Goal: Navigation & Orientation: Find specific page/section

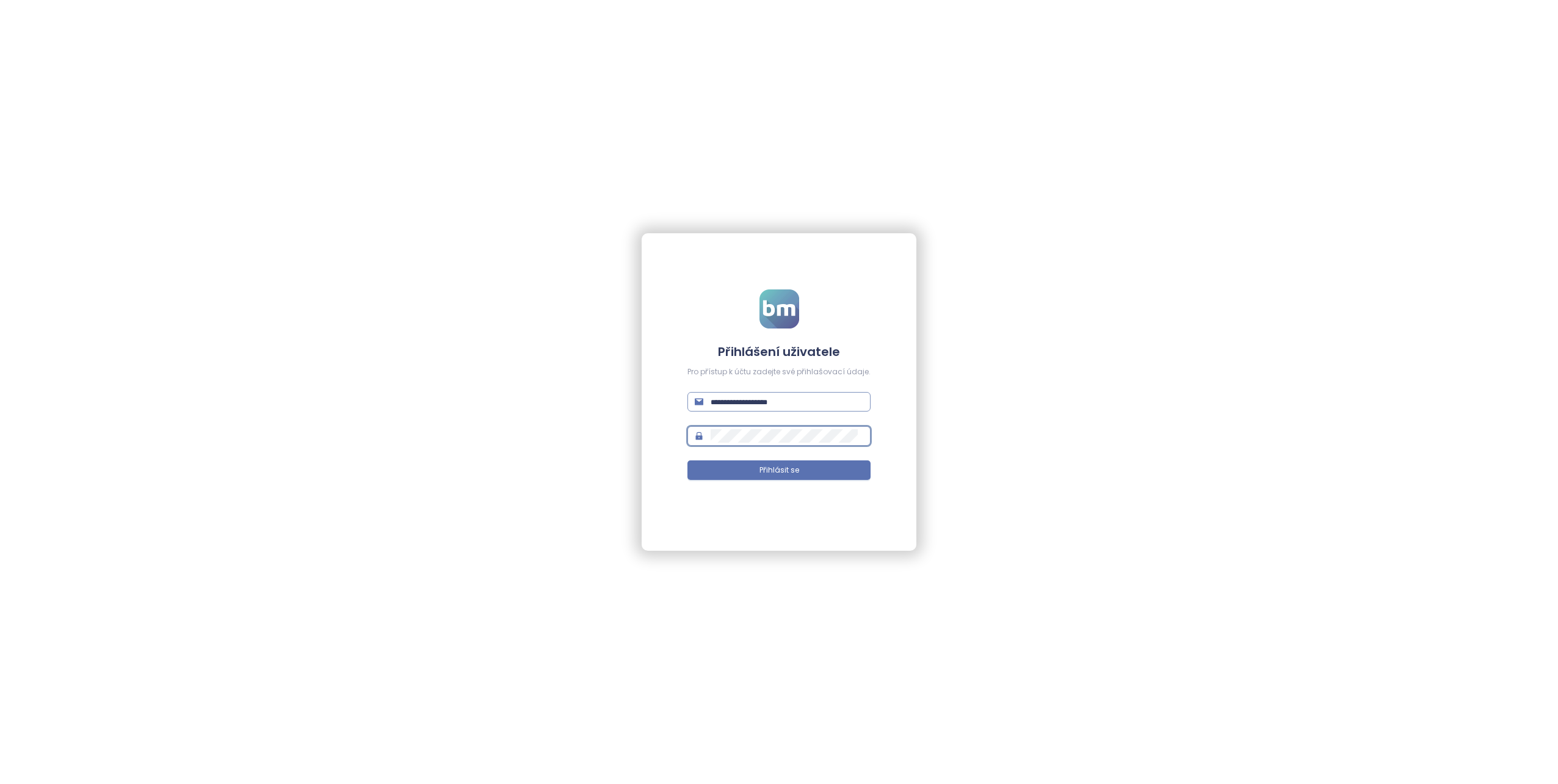
click at [732, 406] on input "text" at bounding box center [787, 401] width 153 height 14
type input "**********"
click at [759, 465] on button "Přihlásit se" at bounding box center [778, 470] width 183 height 20
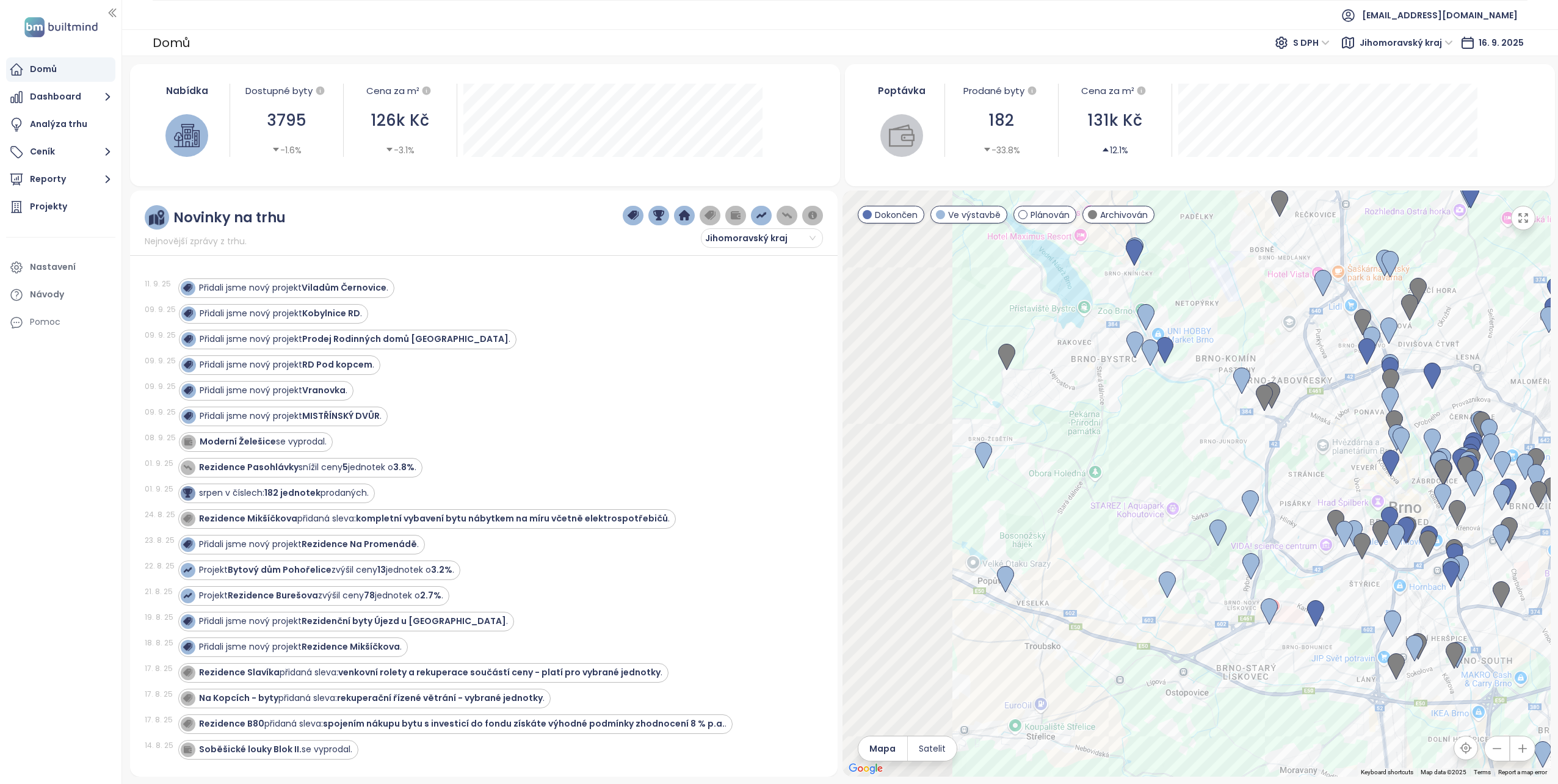
drag, startPoint x: 1149, startPoint y: 521, endPoint x: 1444, endPoint y: 435, distance: 307.3
click at [1444, 435] on div at bounding box center [1196, 483] width 708 height 586
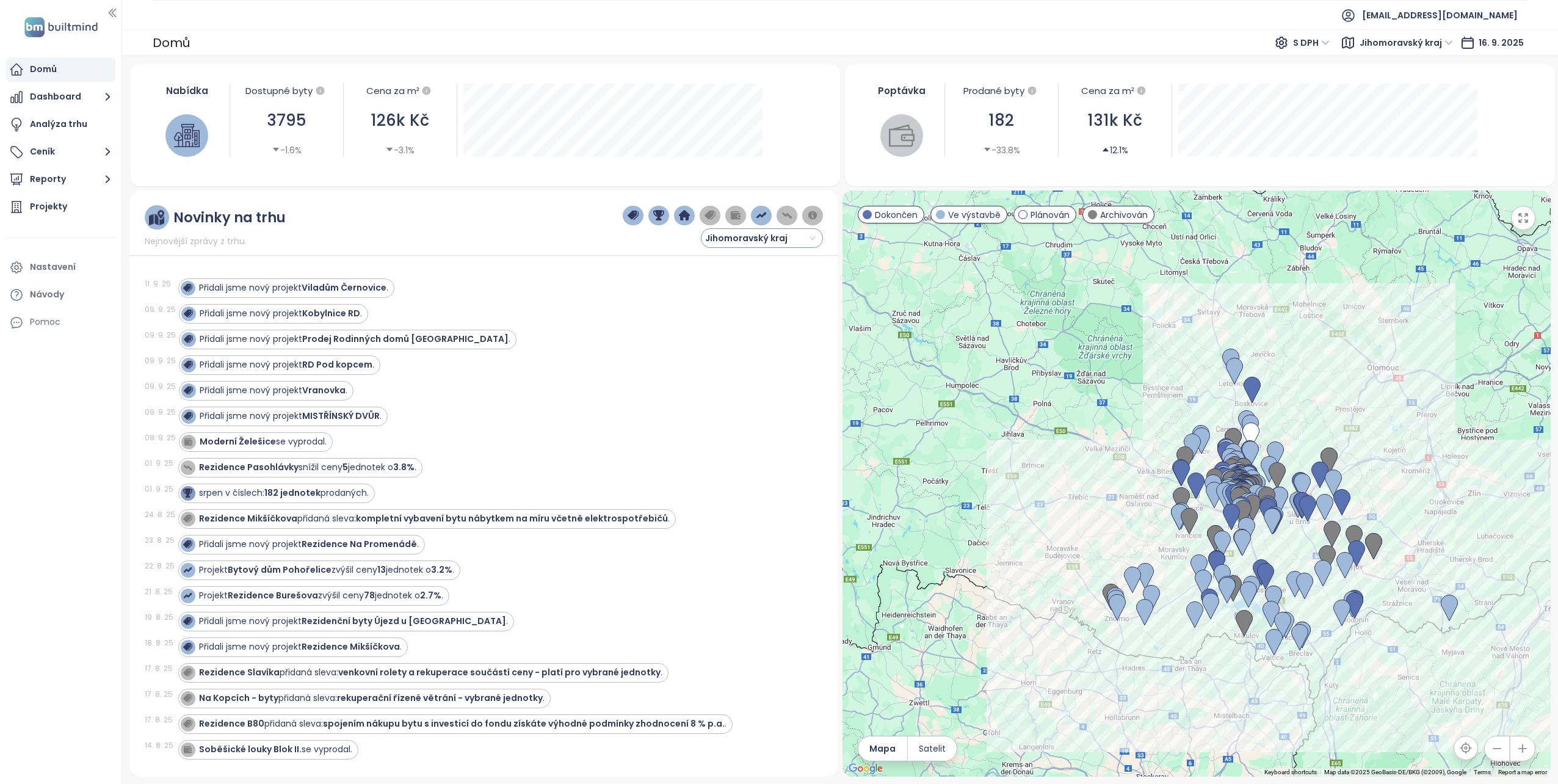
click at [811, 240] on span "Jihomoravský kraj" at bounding box center [760, 238] width 111 height 18
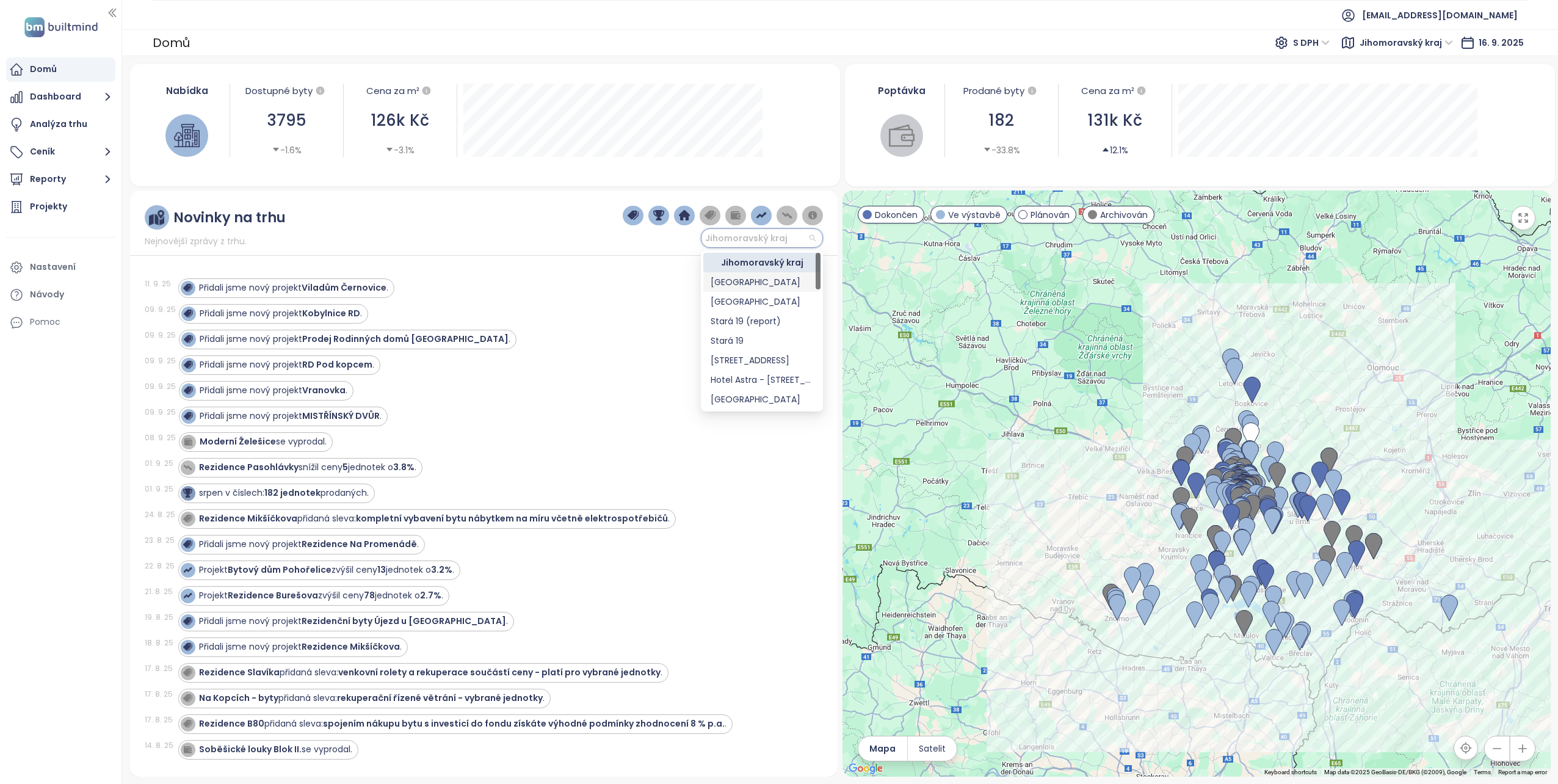
click at [730, 283] on div "[GEOGRAPHIC_DATA]" at bounding box center [762, 282] width 102 height 14
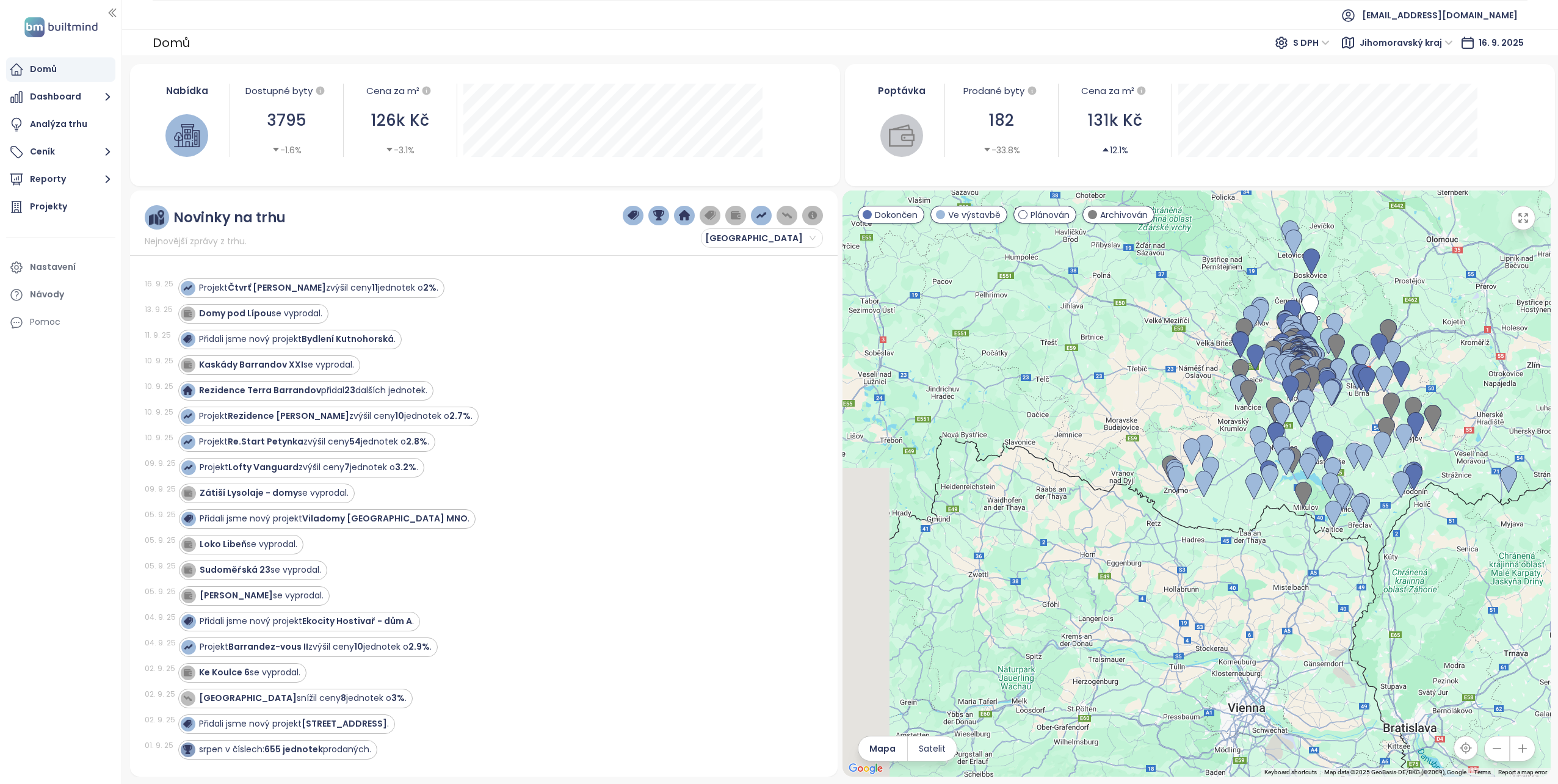
drag, startPoint x: 943, startPoint y: 551, endPoint x: 1238, endPoint y: 419, distance: 323.2
click at [1236, 419] on div at bounding box center [1196, 483] width 708 height 586
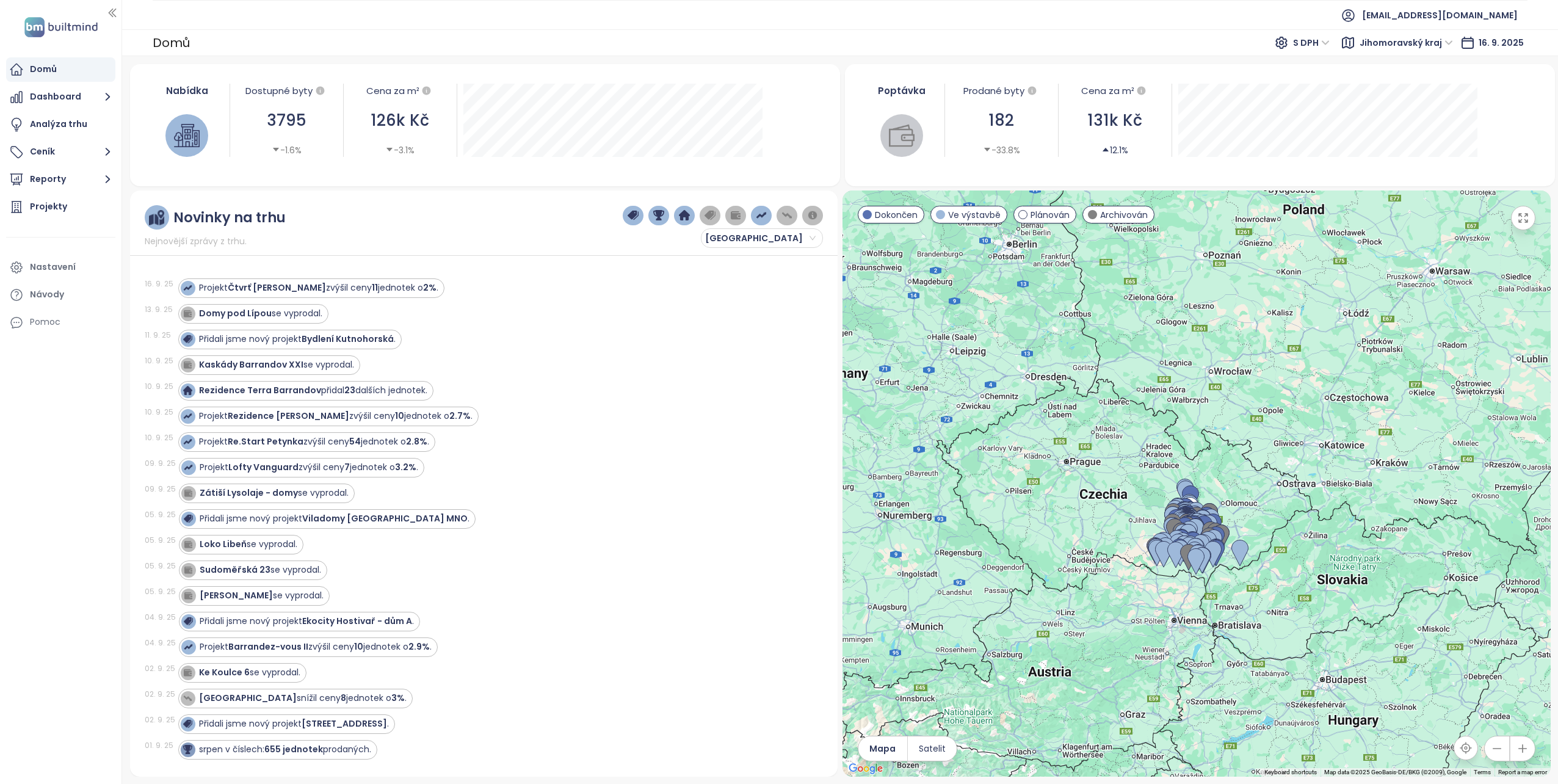
drag, startPoint x: 969, startPoint y: 517, endPoint x: 1070, endPoint y: 577, distance: 117.5
click at [1070, 577] on div at bounding box center [1196, 483] width 708 height 586
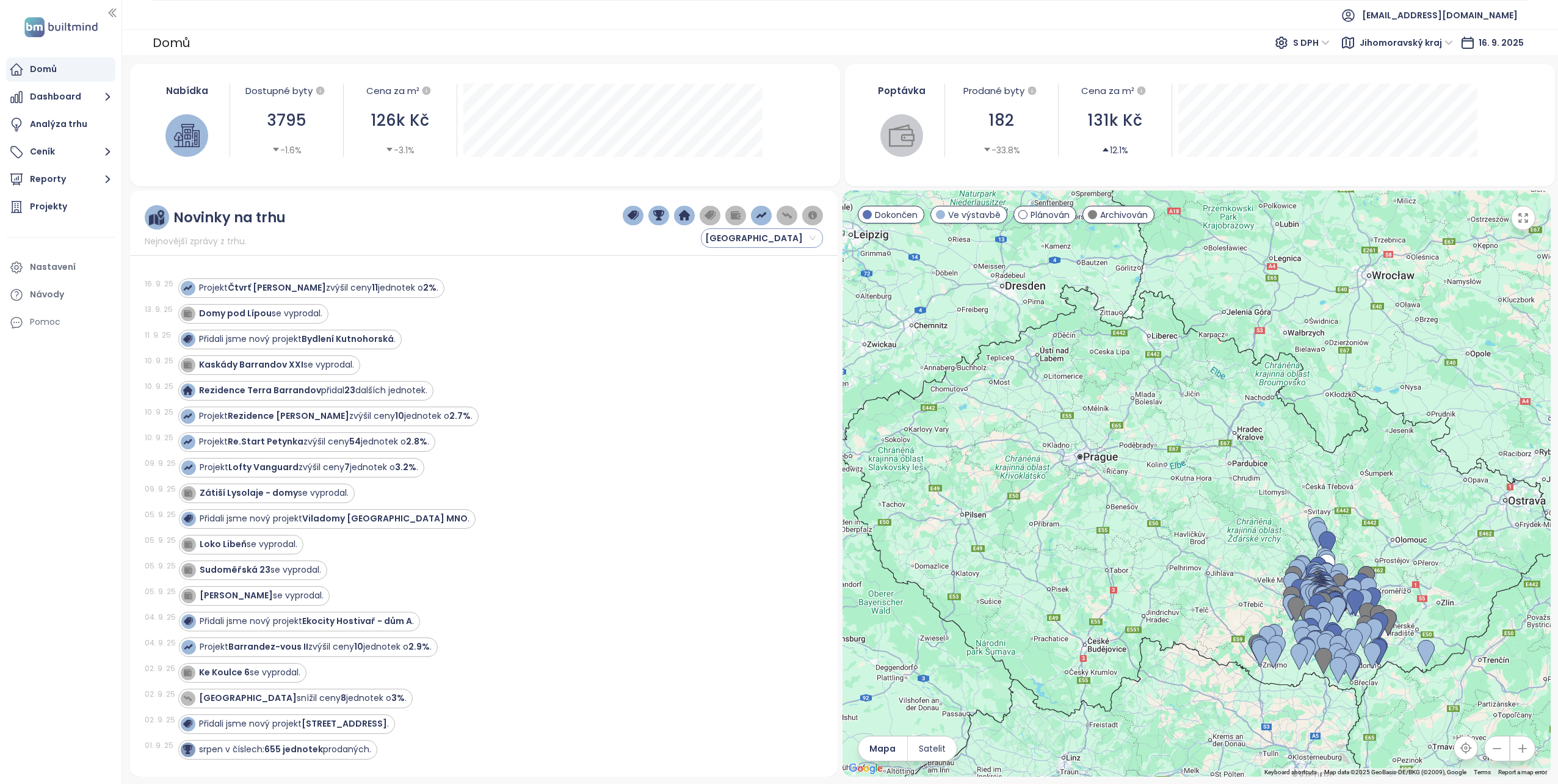
click at [741, 238] on span "[GEOGRAPHIC_DATA]" at bounding box center [760, 238] width 111 height 18
click at [741, 238] on span "[GEOGRAPHIC_DATA]" at bounding box center [760, 238] width 111 height 18
click at [518, 233] on div "Novinky na trhu Nejnovější zprávy z trhu. [GEOGRAPHIC_DATA]" at bounding box center [484, 227] width 678 height 43
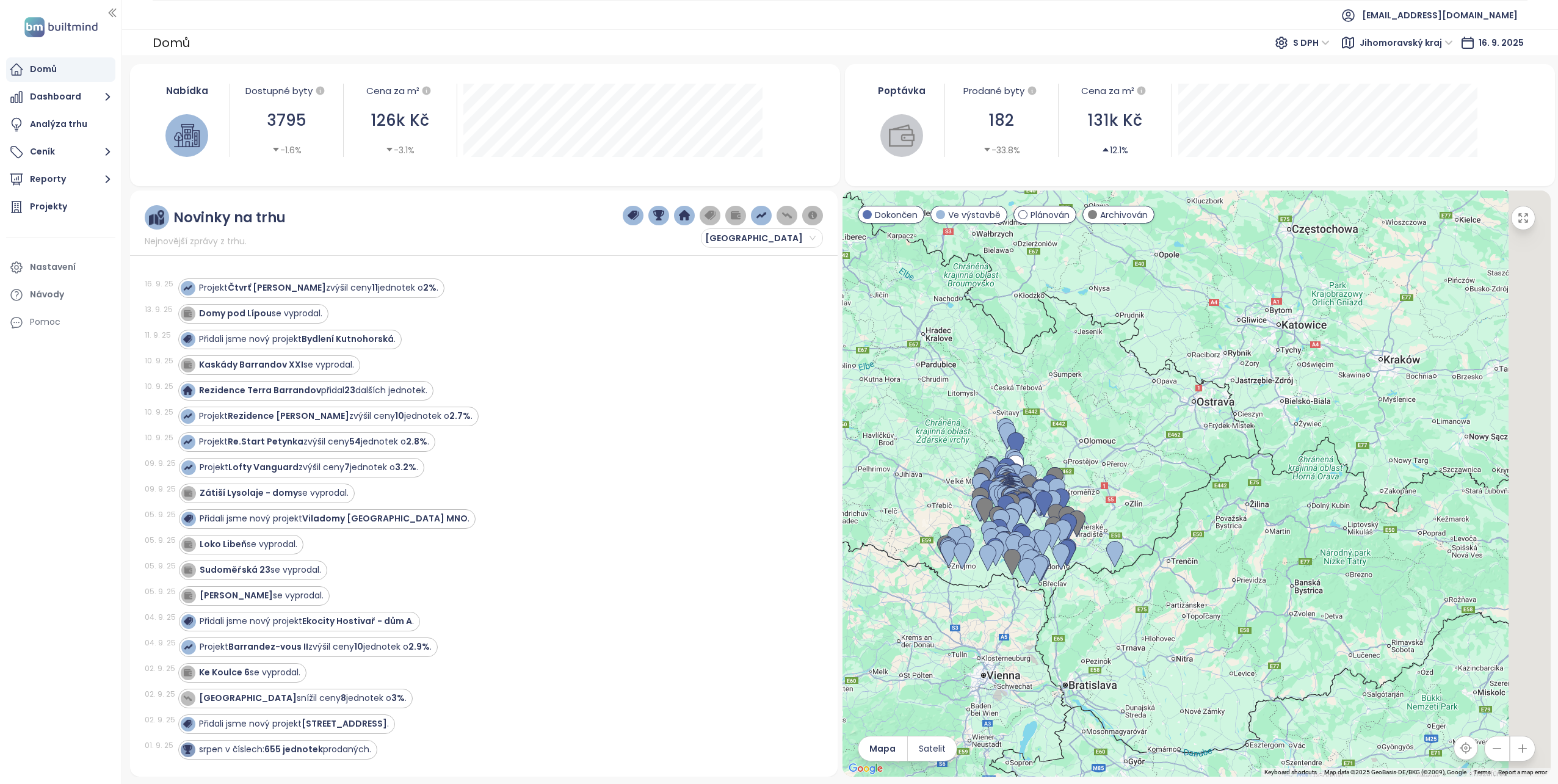
drag, startPoint x: 1189, startPoint y: 574, endPoint x: 878, endPoint y: 475, distance: 326.4
click at [878, 475] on div at bounding box center [1196, 483] width 708 height 586
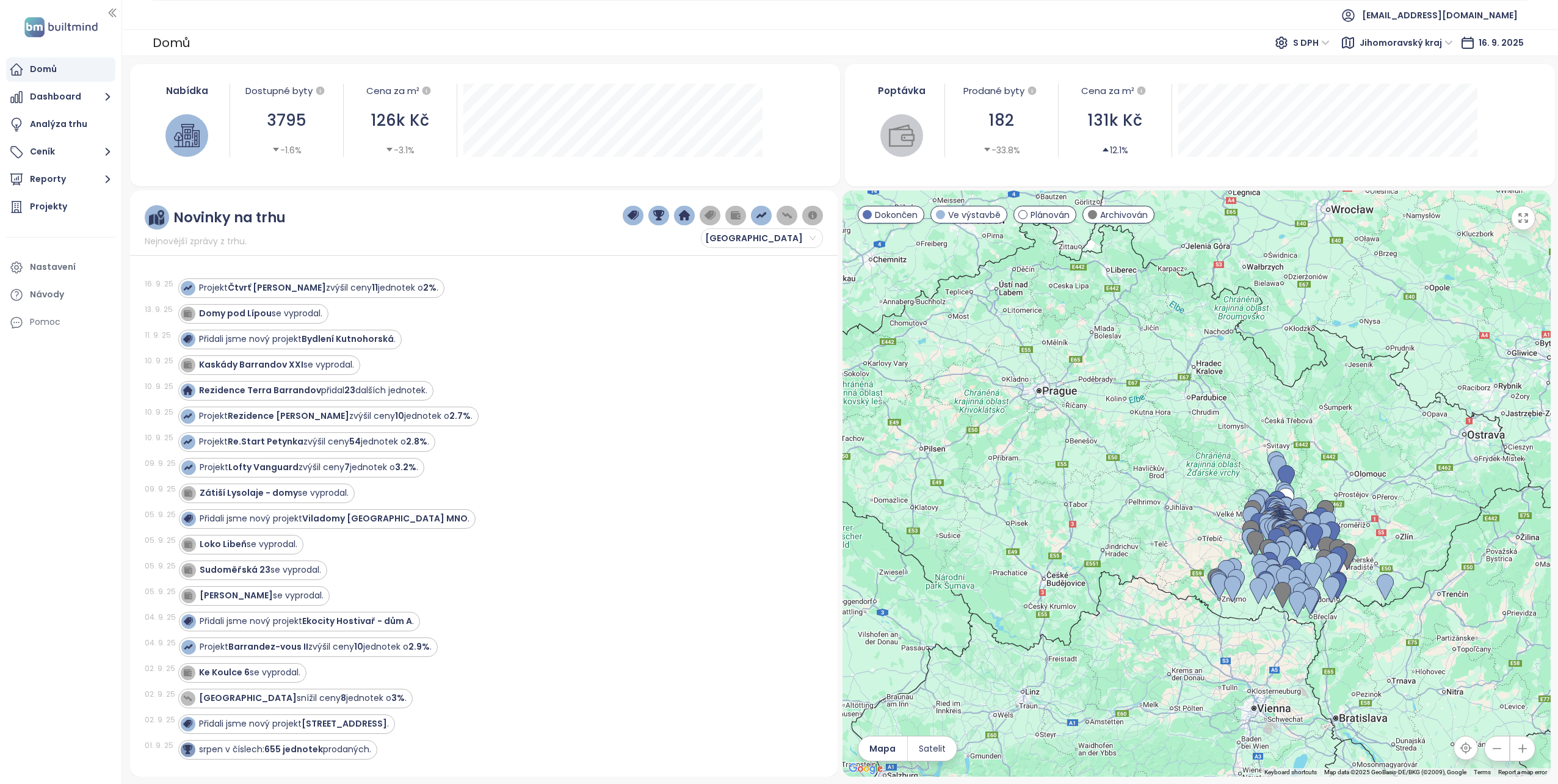
drag, startPoint x: 913, startPoint y: 369, endPoint x: 1159, endPoint y: 402, distance: 248.2
click at [1159, 402] on div at bounding box center [1196, 483] width 708 height 586
click at [59, 98] on button "Dashboard" at bounding box center [61, 97] width 109 height 25
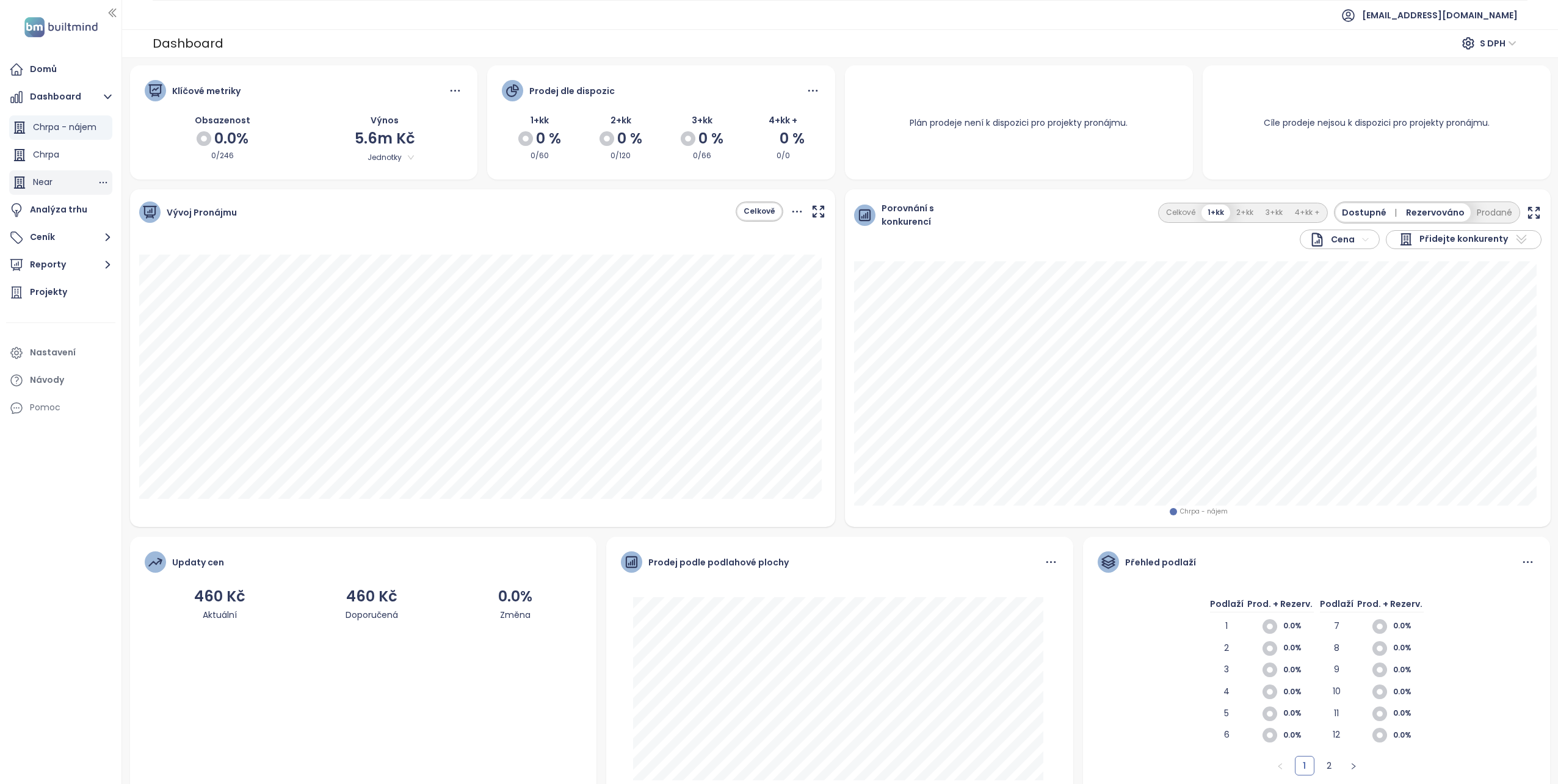
click at [41, 182] on span "Near" at bounding box center [43, 182] width 20 height 12
click at [55, 239] on button "Ceník" at bounding box center [61, 237] width 109 height 25
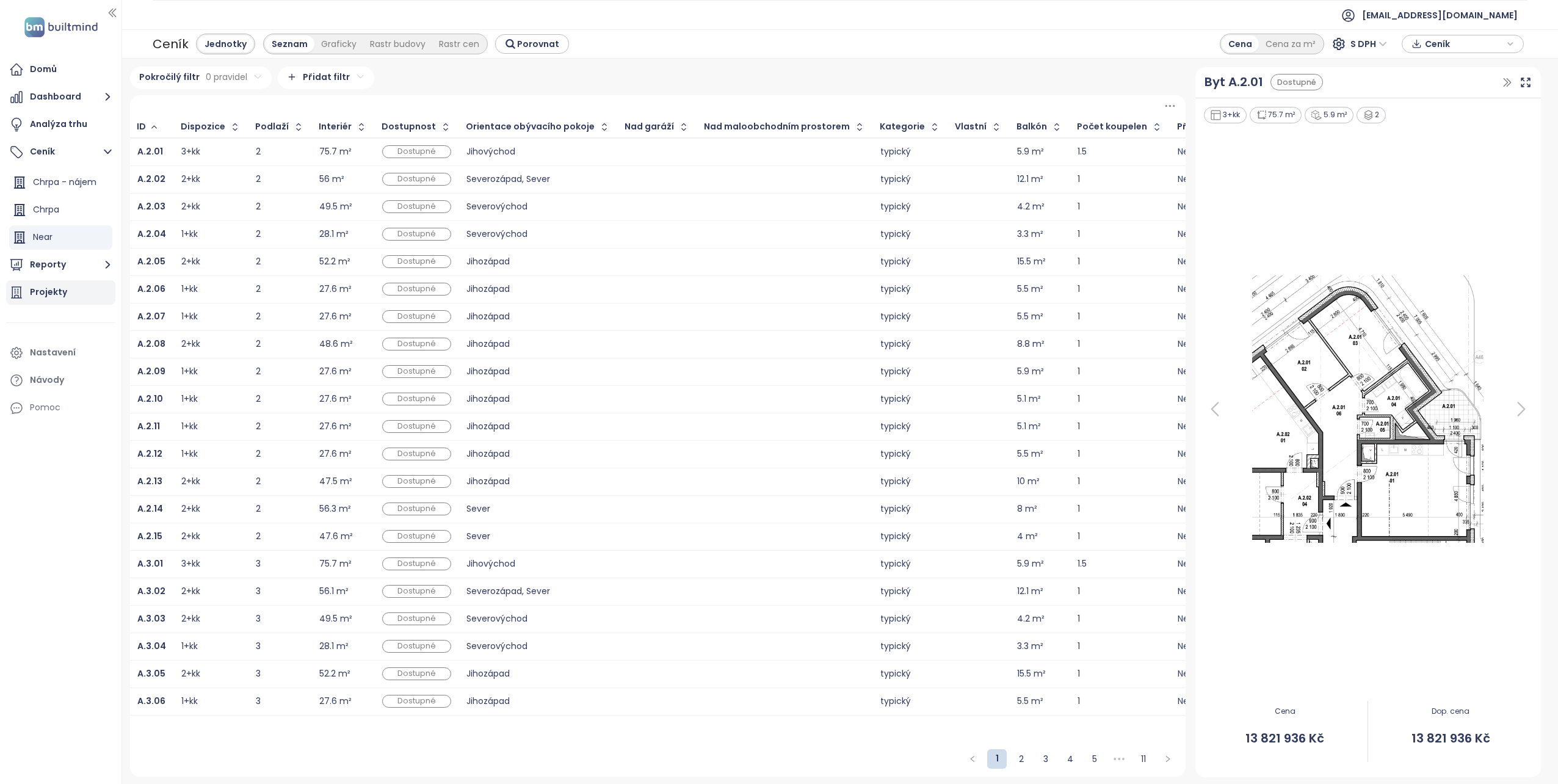
click at [44, 297] on div "Projekty" at bounding box center [49, 292] width 38 height 15
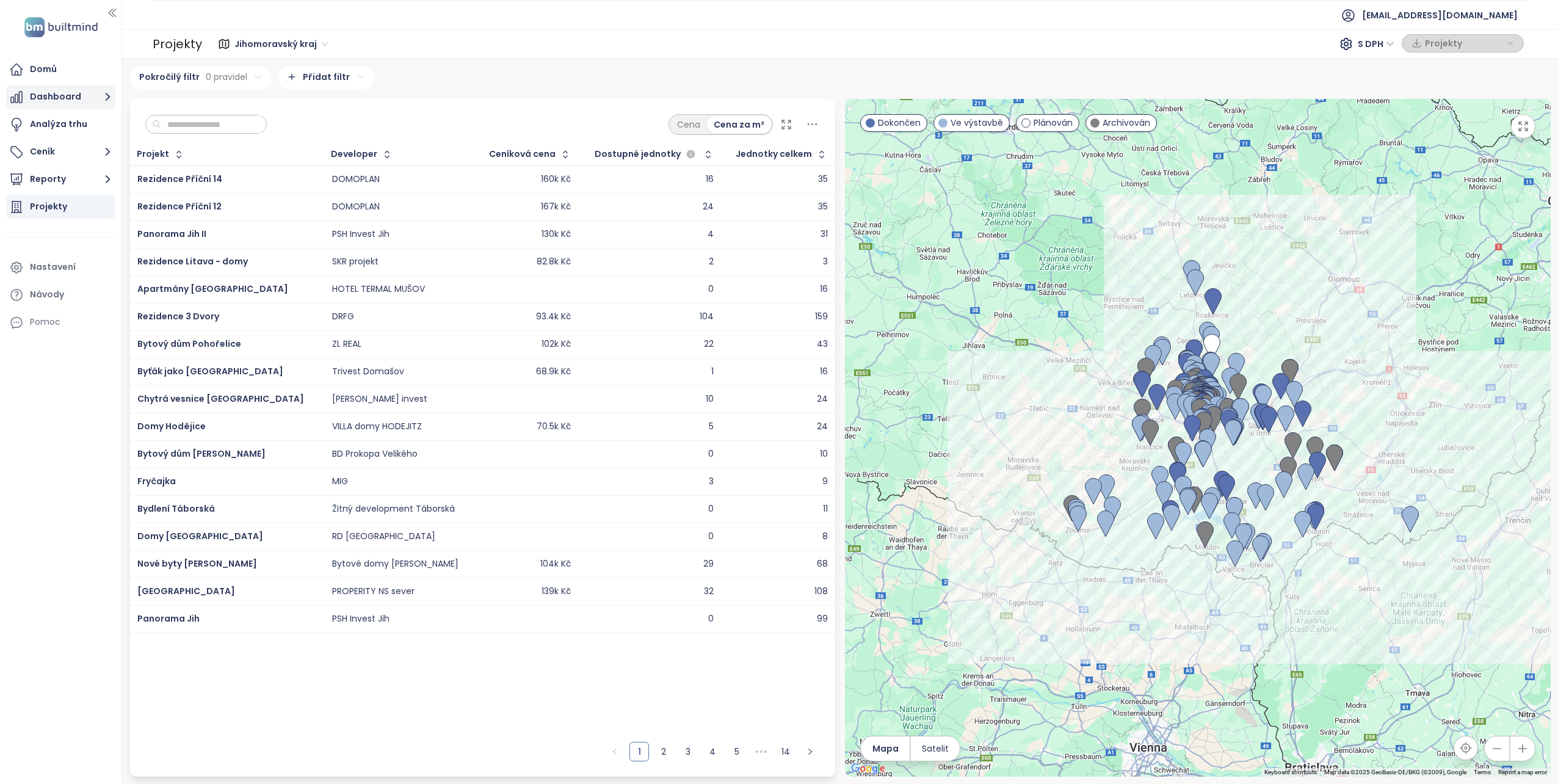
click at [47, 101] on button "Dashboard" at bounding box center [61, 97] width 109 height 25
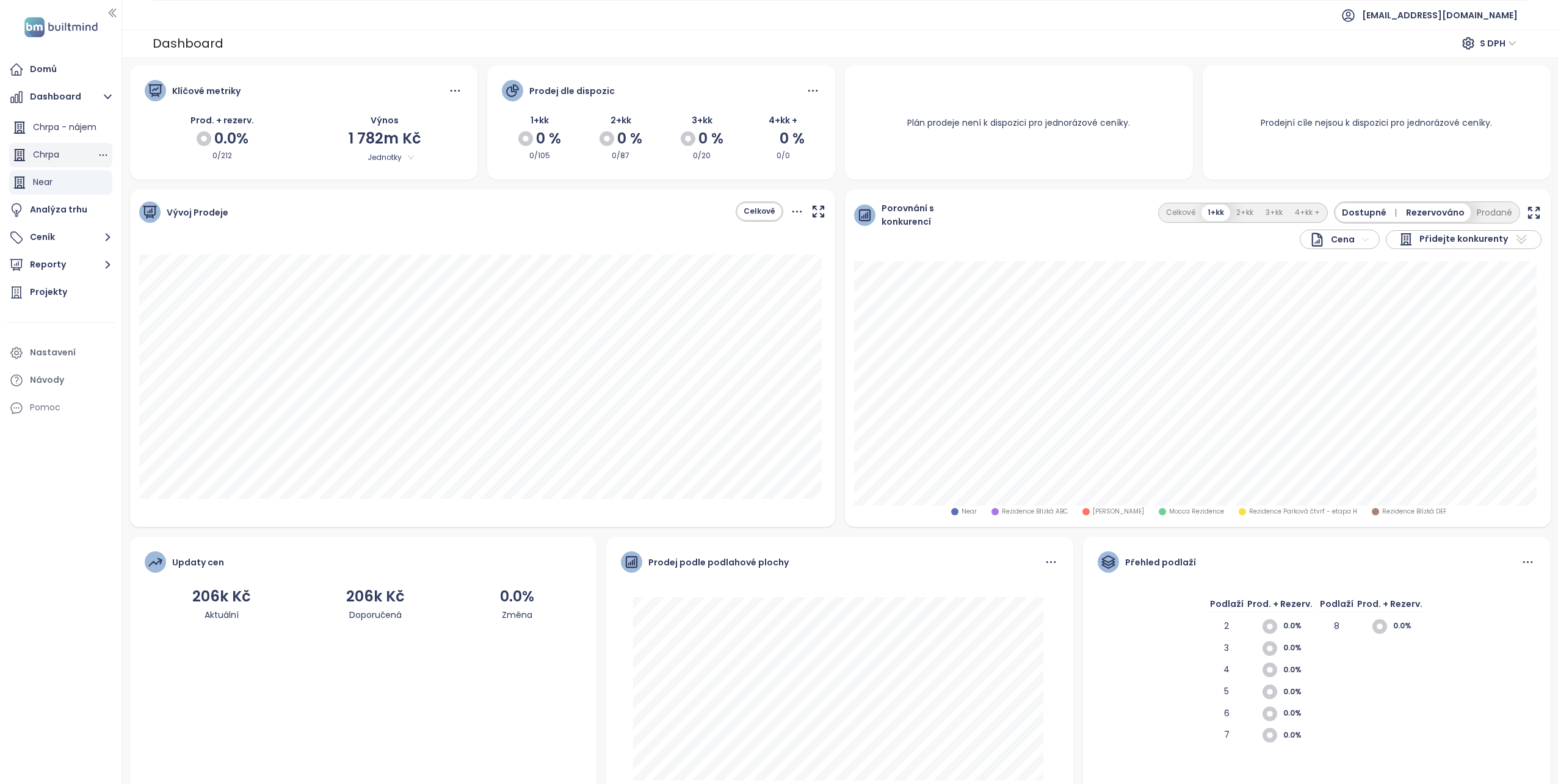
click at [53, 154] on span "Chrpa" at bounding box center [46, 154] width 26 height 12
click at [36, 188] on div "Near" at bounding box center [43, 182] width 20 height 15
click at [41, 233] on button "Ceník" at bounding box center [61, 237] width 109 height 25
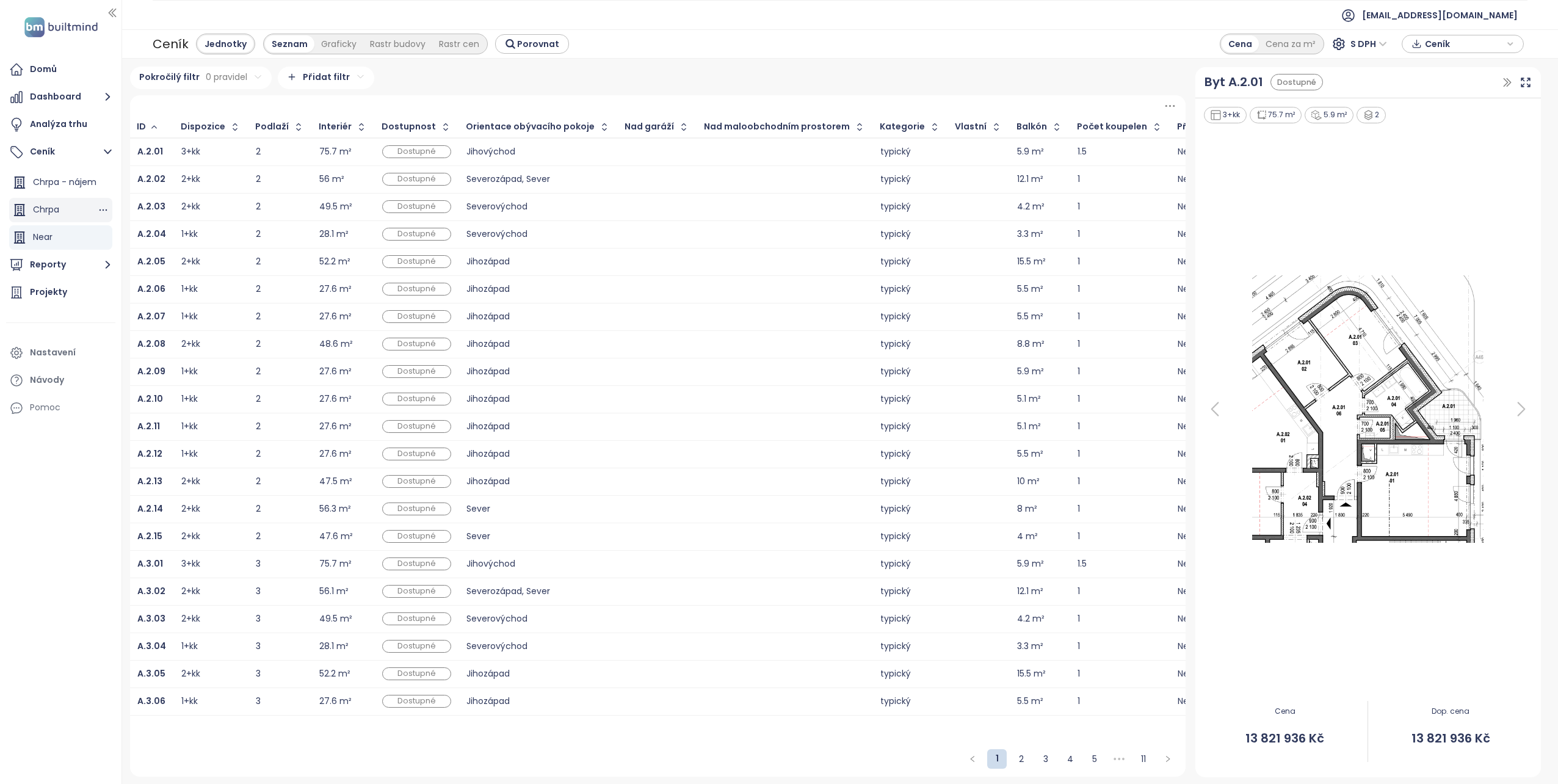
click at [48, 209] on span "Chrpa" at bounding box center [46, 209] width 26 height 12
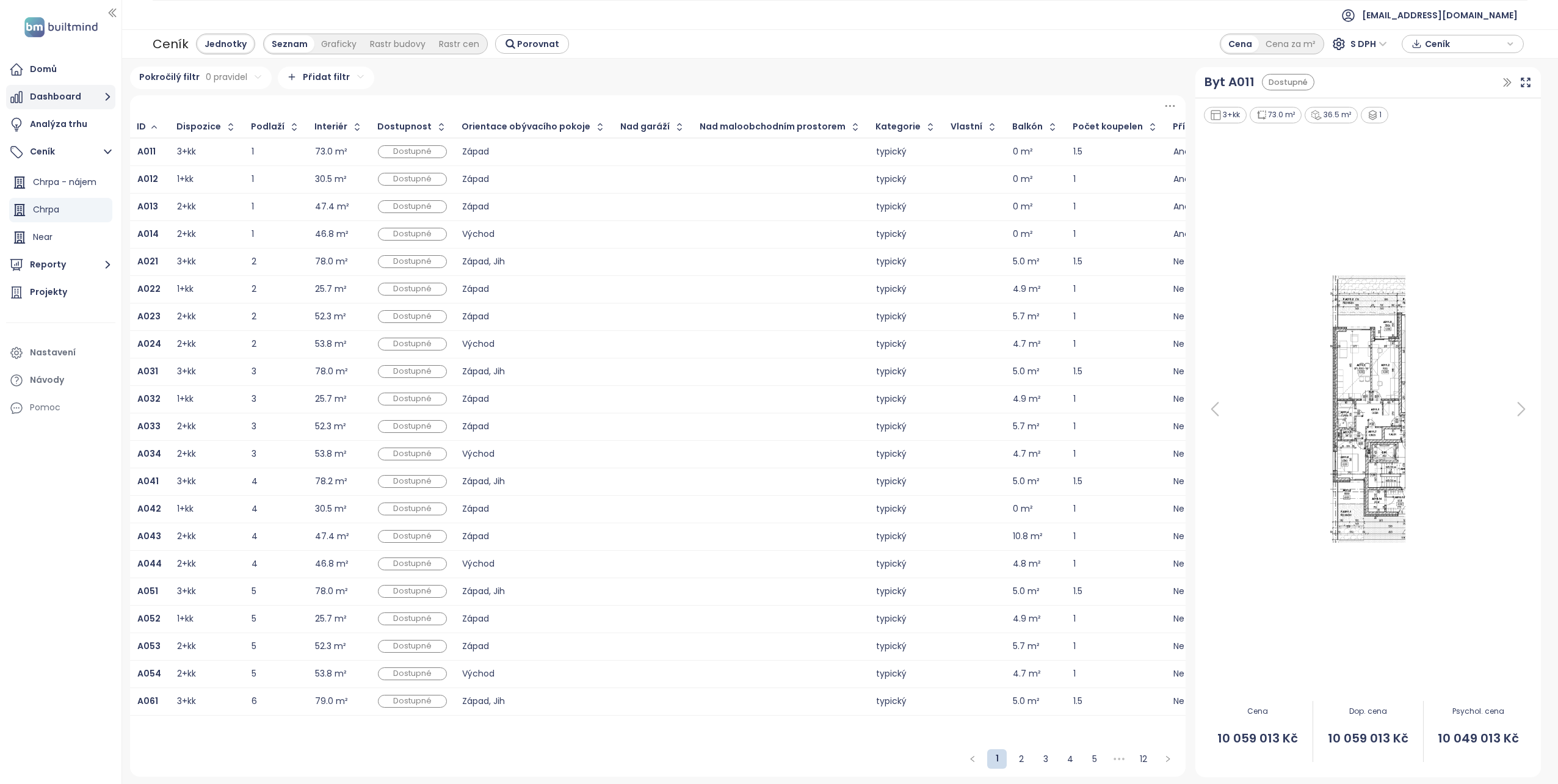
click at [63, 92] on button "Dashboard" at bounding box center [61, 97] width 109 height 25
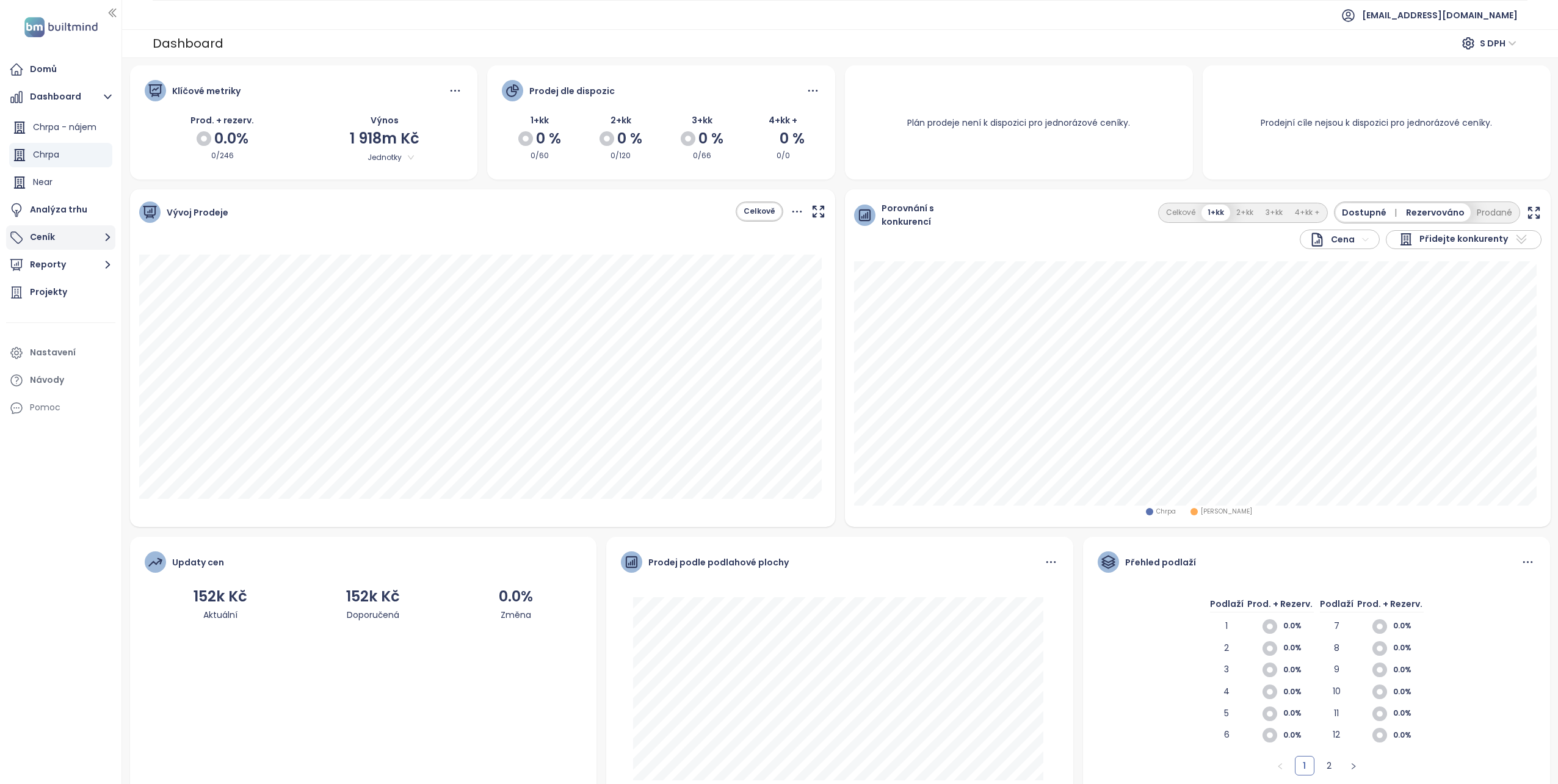
click at [69, 233] on button "Ceník" at bounding box center [61, 237] width 109 height 25
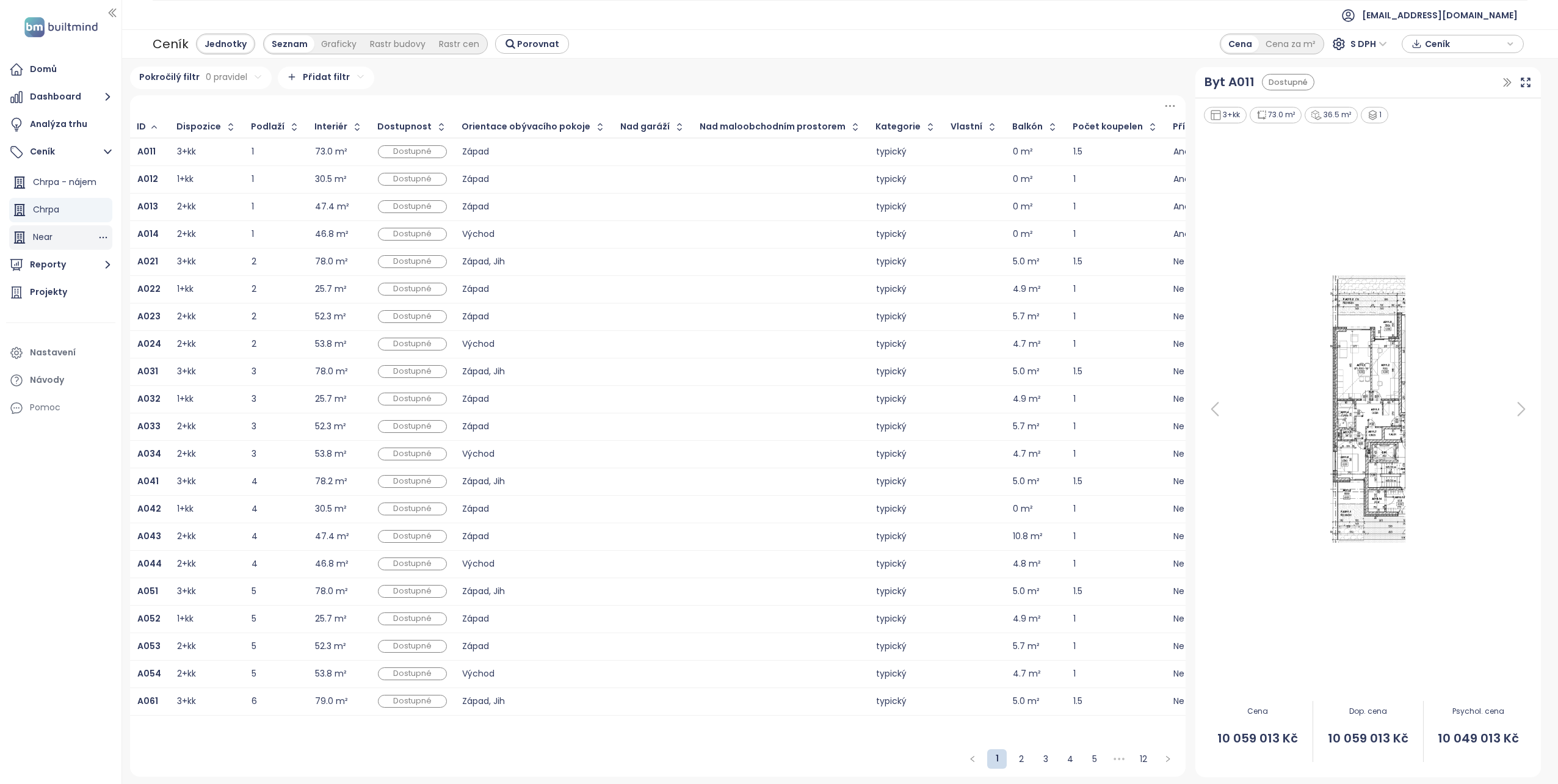
click at [47, 237] on span "Near" at bounding box center [43, 237] width 20 height 12
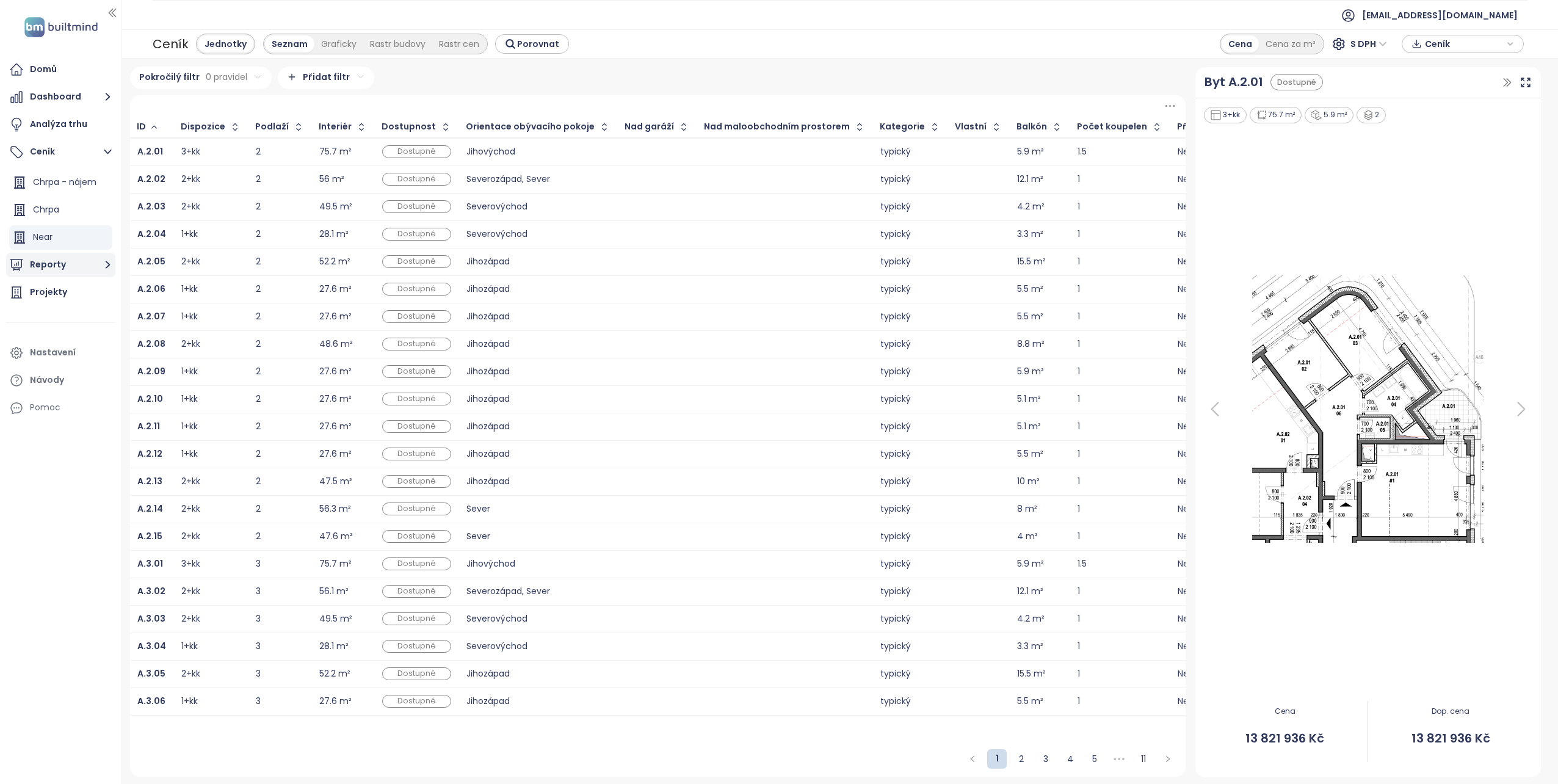
click at [66, 269] on button "Reporty" at bounding box center [61, 264] width 109 height 25
click at [52, 344] on div "Projekty" at bounding box center [49, 347] width 38 height 15
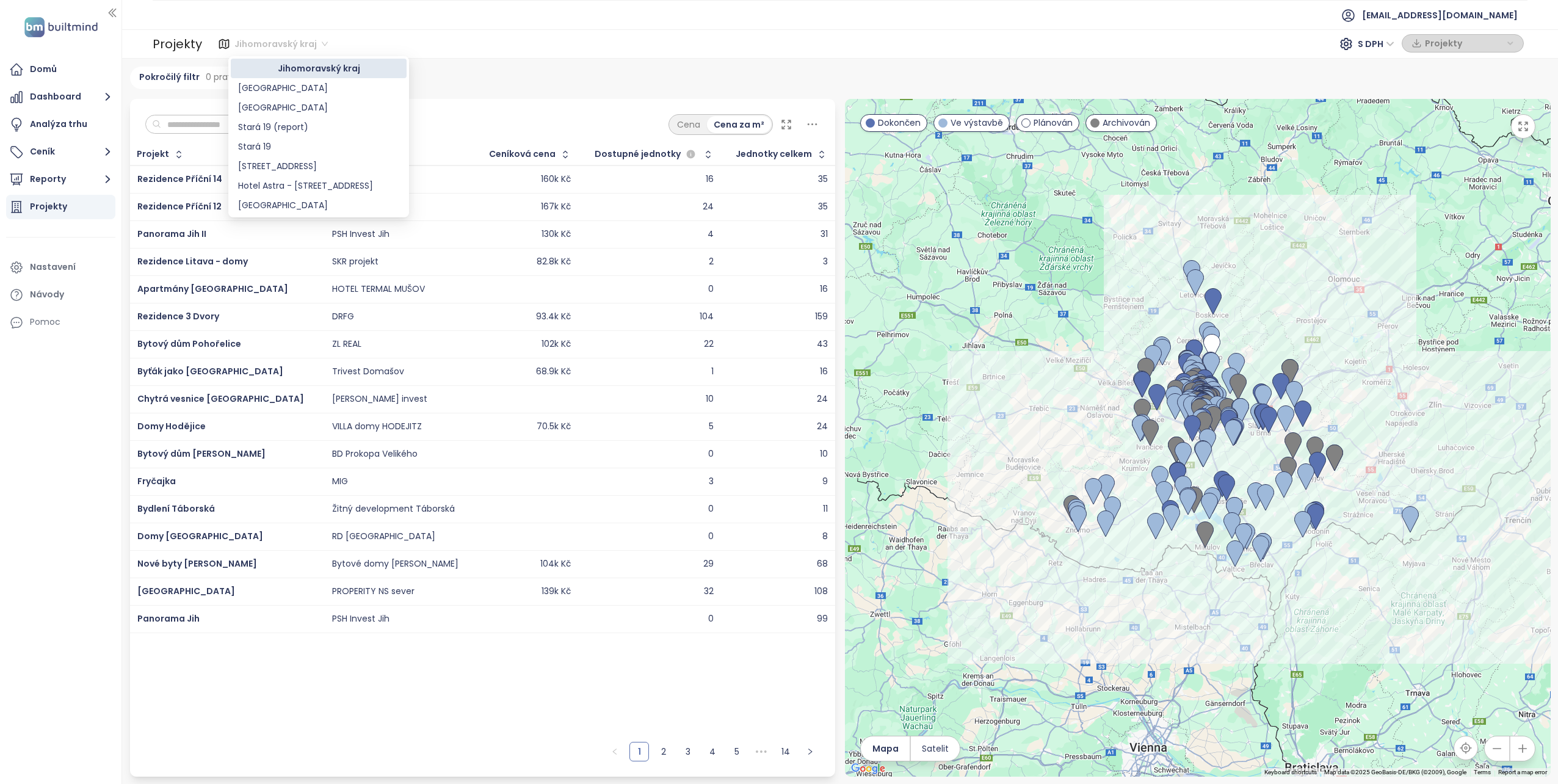
click at [320, 42] on span "Jihomoravský kraj" at bounding box center [281, 43] width 94 height 18
click at [262, 87] on div "[GEOGRAPHIC_DATA]" at bounding box center [318, 88] width 161 height 14
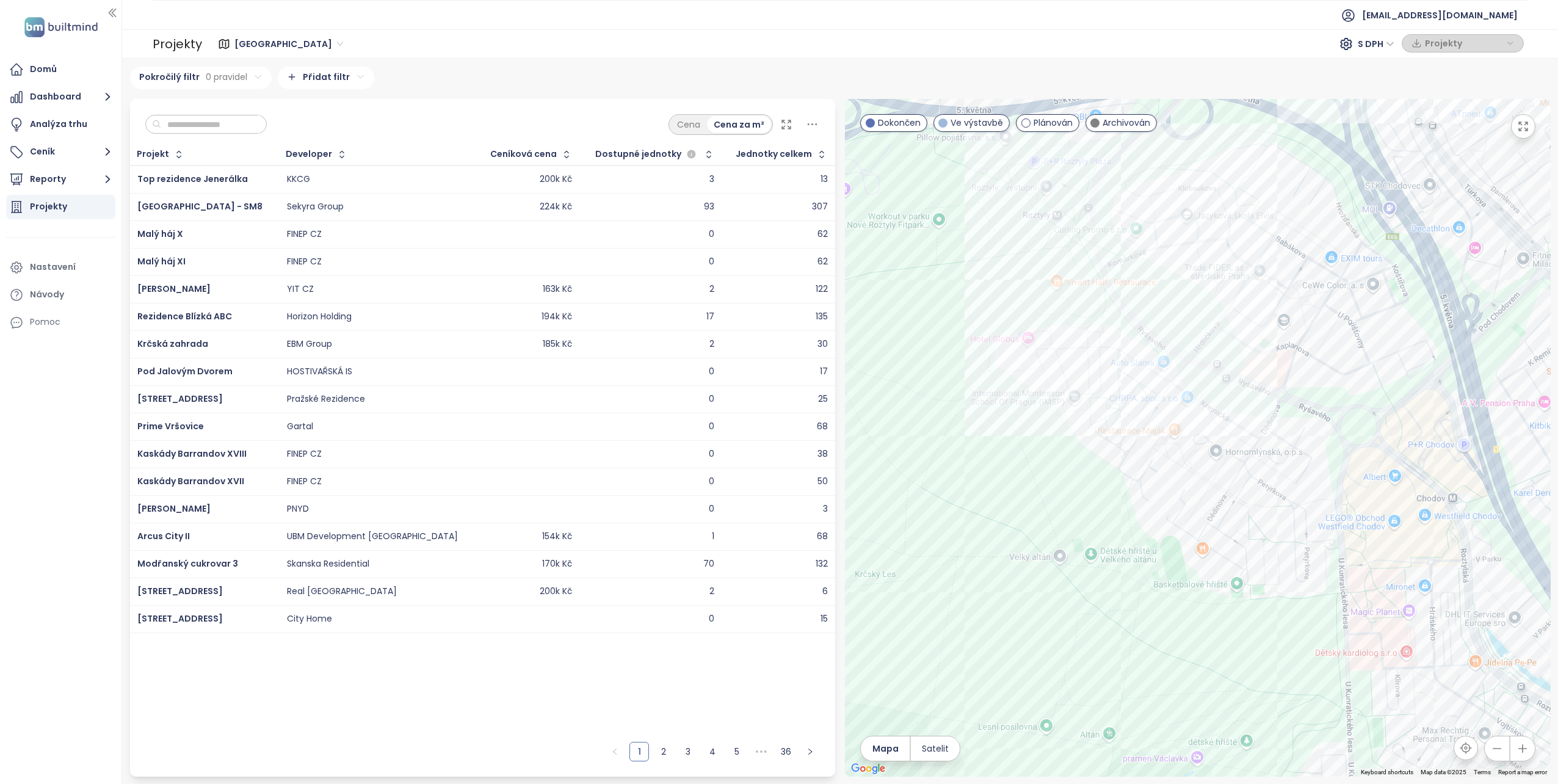
drag, startPoint x: 1019, startPoint y: 422, endPoint x: 1186, endPoint y: 317, distance: 197.3
click at [1186, 317] on div at bounding box center [1197, 437] width 706 height 677
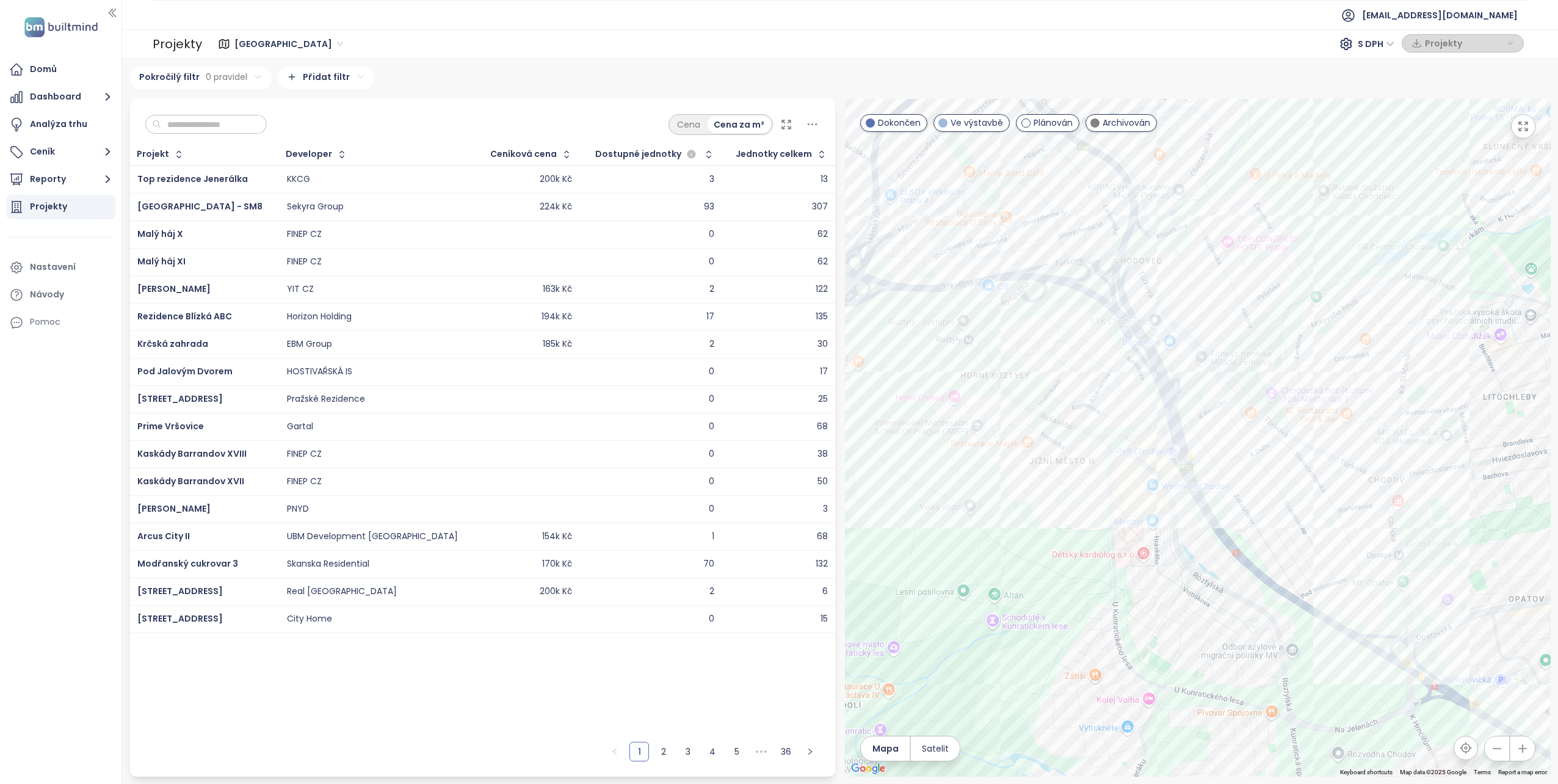
drag, startPoint x: 1070, startPoint y: 379, endPoint x: 923, endPoint y: 378, distance: 147.0
click at [923, 378] on div at bounding box center [1197, 437] width 706 height 677
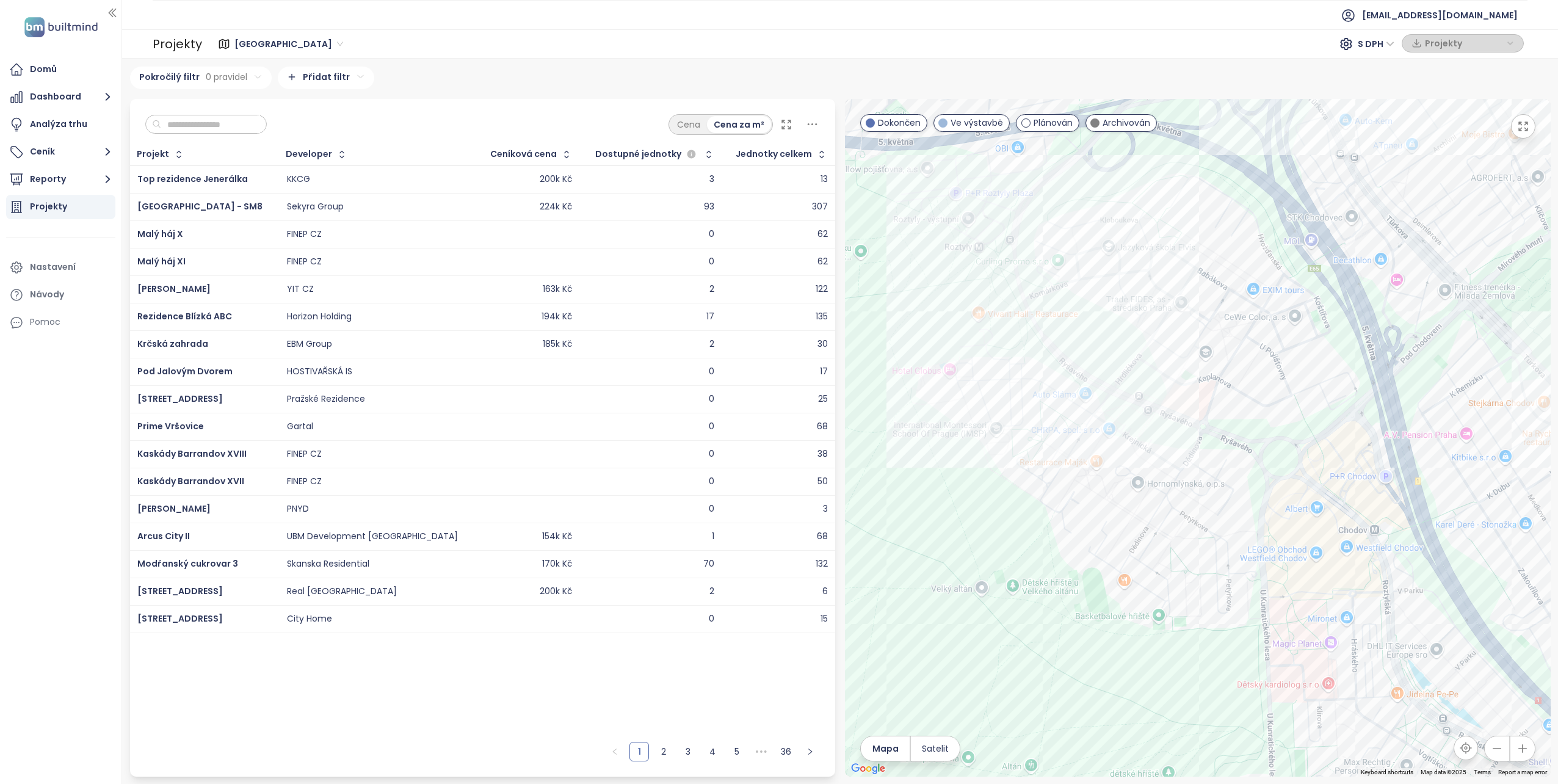
drag, startPoint x: 943, startPoint y: 285, endPoint x: 1007, endPoint y: 366, distance: 103.2
click at [1007, 366] on div at bounding box center [1197, 437] width 706 height 677
click at [67, 153] on button "Ceník" at bounding box center [61, 152] width 109 height 25
